Goal: Task Accomplishment & Management: Complete application form

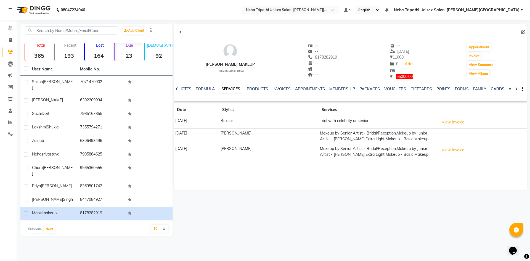
click at [81, 30] on input "text" at bounding box center [72, 30] width 92 height 9
click at [144, 28] on link "Add Client" at bounding box center [134, 31] width 23 height 8
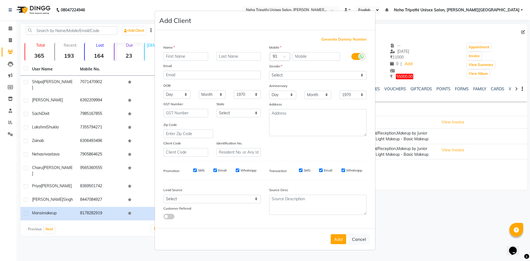
drag, startPoint x: 10, startPoint y: 39, endPoint x: 4, endPoint y: 42, distance: 6.6
click at [6, 42] on ngb-modal-window "Add Client Generate Dummy Number Name Email DOB Day 01 02 03 04 05 06 07 08 09 …" at bounding box center [265, 130] width 530 height 261
click at [12, 40] on ngb-modal-window "Add Client Generate Dummy Number Name Email DOB Day 01 02 03 04 05 06 07 08 09 …" at bounding box center [265, 130] width 530 height 261
click at [10, 40] on ngb-modal-window "Add Client Generate Dummy Number Name Email DOB Day 01 02 03 04 05 06 07 08 09 …" at bounding box center [265, 130] width 530 height 261
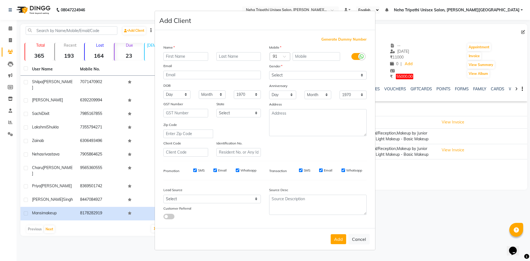
click at [202, 2] on ngb-modal-window "Add Client Generate Dummy Number Name Email DOB Day 01 02 03 04 05 06 07 08 09 …" at bounding box center [265, 130] width 530 height 261
click at [364, 240] on button "Cancel" at bounding box center [358, 239] width 21 height 10
select select
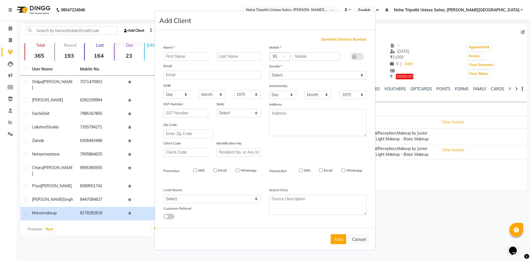
select select
checkbox input "false"
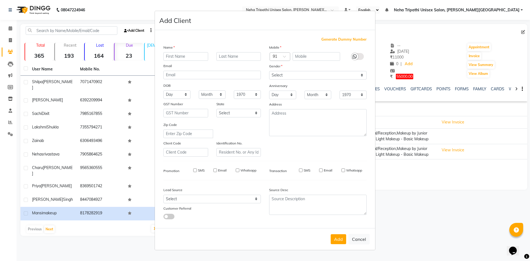
checkbox input "false"
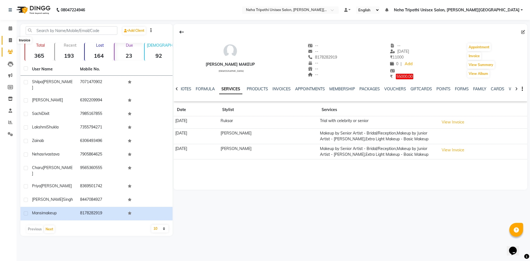
click at [9, 41] on icon at bounding box center [10, 40] width 3 height 4
select select "service"
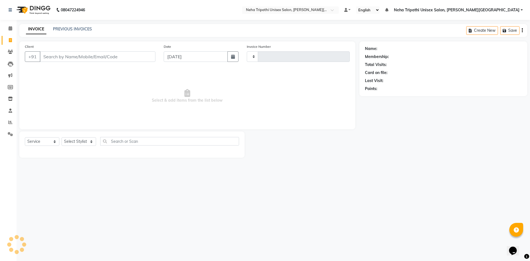
type input "0528"
click at [118, 57] on input "Client" at bounding box center [98, 56] width 116 height 10
select select "7540"
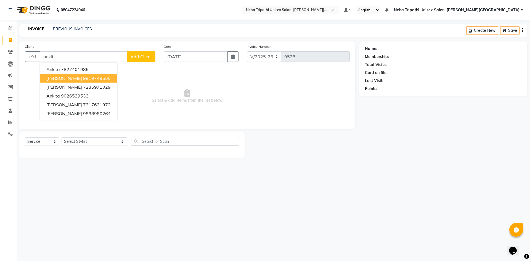
click at [83, 79] on ngb-highlight "9919749550" at bounding box center [97, 78] width 28 height 6
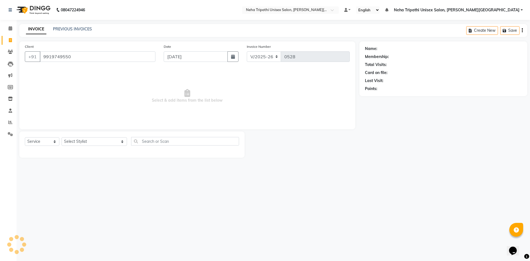
type input "9919749550"
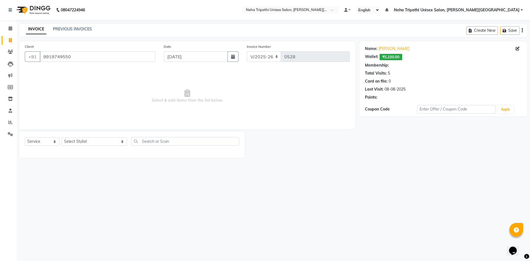
select select "1: Object"
click at [102, 141] on select "Select Stylist Gaus Irfan Jagjeet Maroof Neha Tripathi Unisex Salon, Gomti Naga…" at bounding box center [94, 141] width 65 height 9
